Goal: Transaction & Acquisition: Purchase product/service

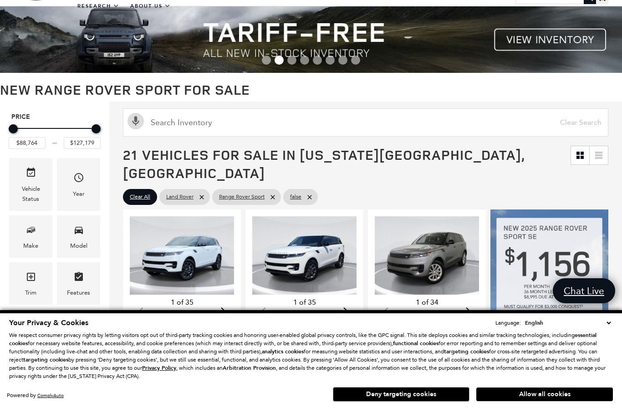
click at [544, 394] on button "Allow all cookies" at bounding box center [544, 394] width 137 height 14
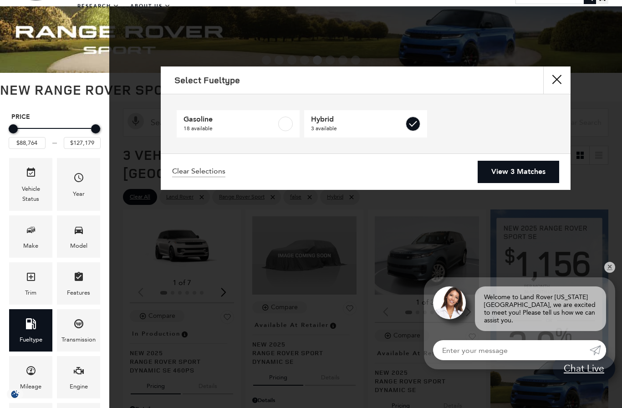
type input "$103,254"
type input "$114,344"
checkbox input "true"
